Goal: Information Seeking & Learning: Learn about a topic

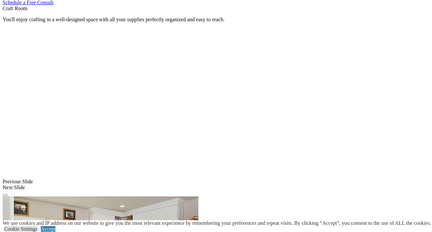
scroll to position [381, 0]
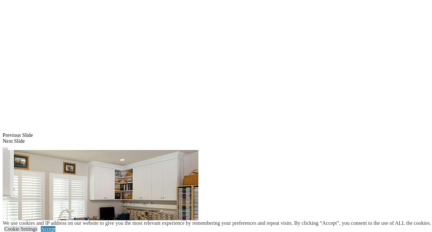
scroll to position [427, 0]
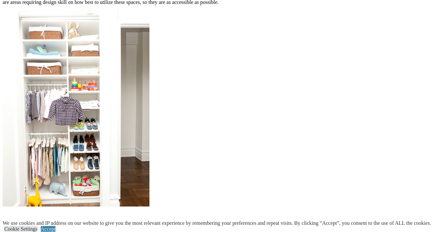
scroll to position [589, 0]
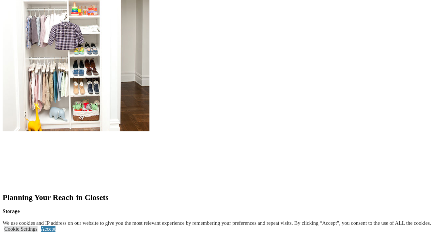
scroll to position [662, 0]
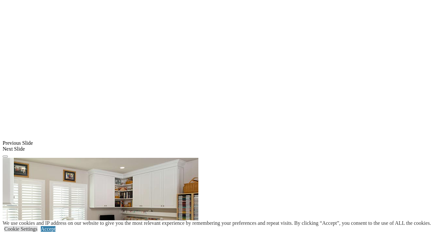
scroll to position [494, 0]
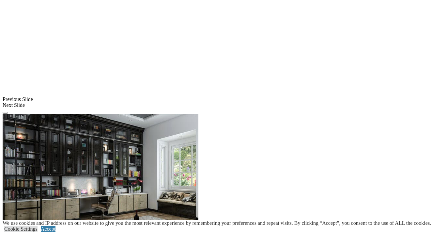
scroll to position [544, 0]
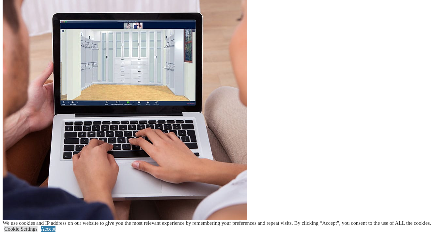
scroll to position [1601, 0]
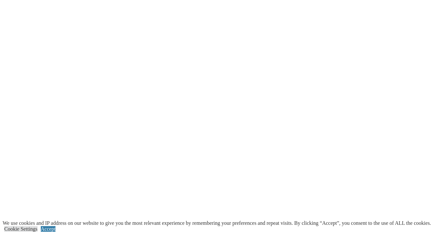
scroll to position [1285, 0]
